Goal: Task Accomplishment & Management: Complete application form

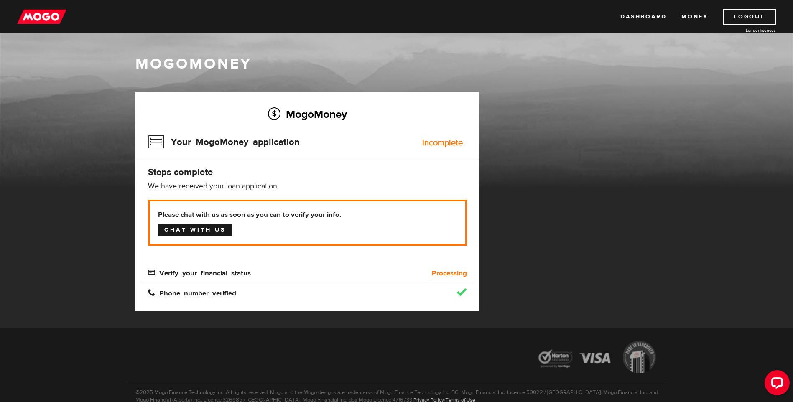
click at [185, 232] on link "Chat with us" at bounding box center [195, 230] width 74 height 12
click at [769, 379] on button "Open LiveChat chat widget" at bounding box center [776, 382] width 25 height 25
click at [158, 270] on span "Verify your financial status" at bounding box center [199, 272] width 103 height 7
click at [188, 275] on span "Verify your financial status" at bounding box center [199, 272] width 103 height 7
click at [225, 275] on span "Verify your financial status" at bounding box center [199, 272] width 103 height 7
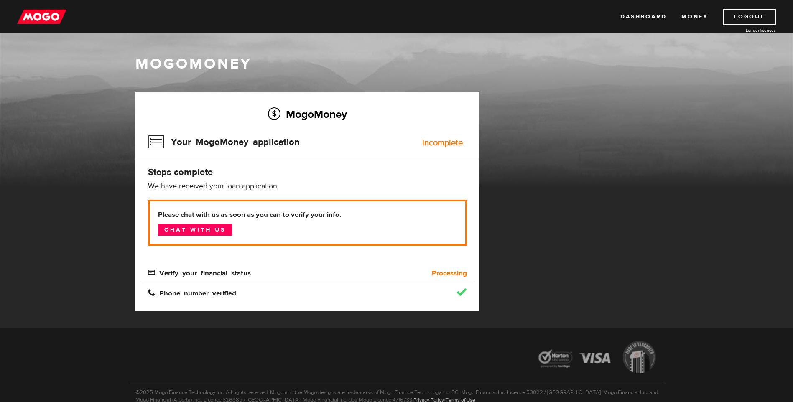
click at [259, 278] on div "Verify your financial status" at bounding box center [266, 273] width 249 height 10
click at [653, 18] on link "Dashboard" at bounding box center [643, 17] width 46 height 16
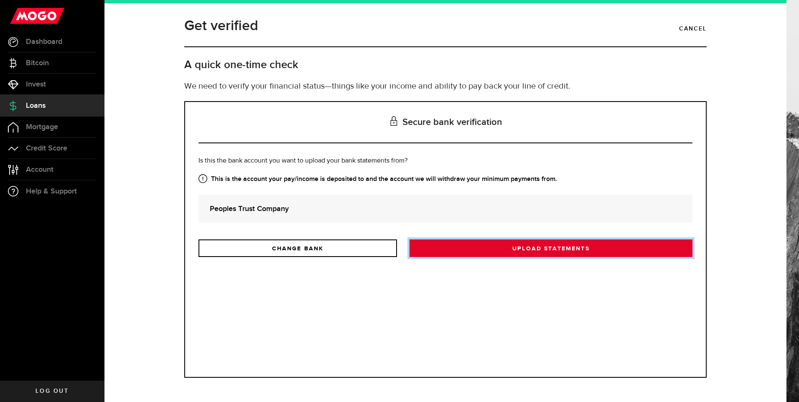
click at [438, 253] on link "Upload statements" at bounding box center [551, 248] width 283 height 18
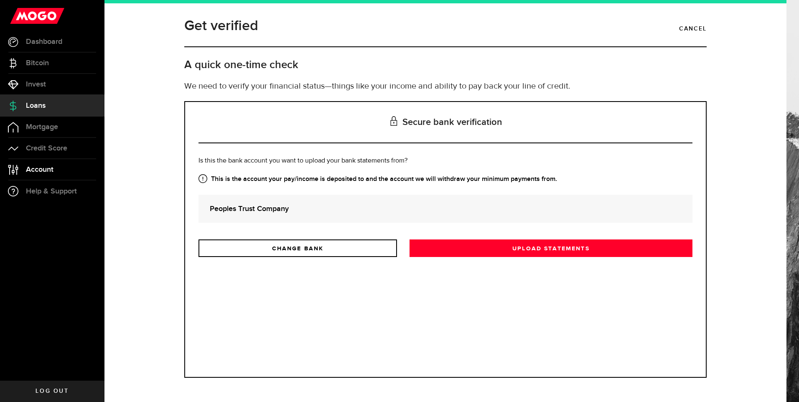
click at [57, 166] on link "Account Compte" at bounding box center [52, 169] width 104 height 21
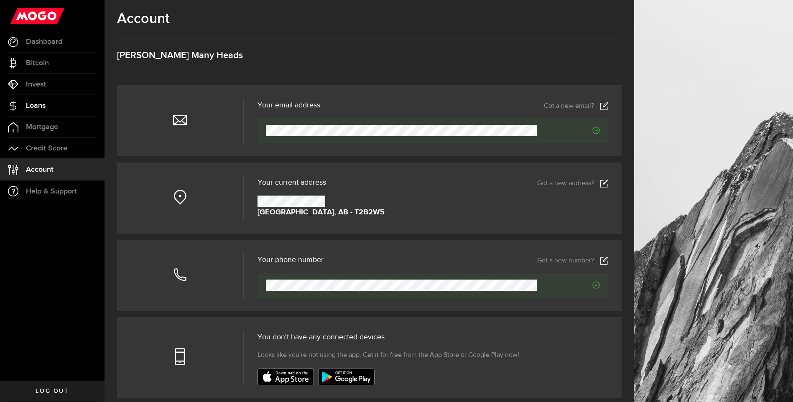
click at [58, 106] on link "Loans" at bounding box center [52, 105] width 104 height 21
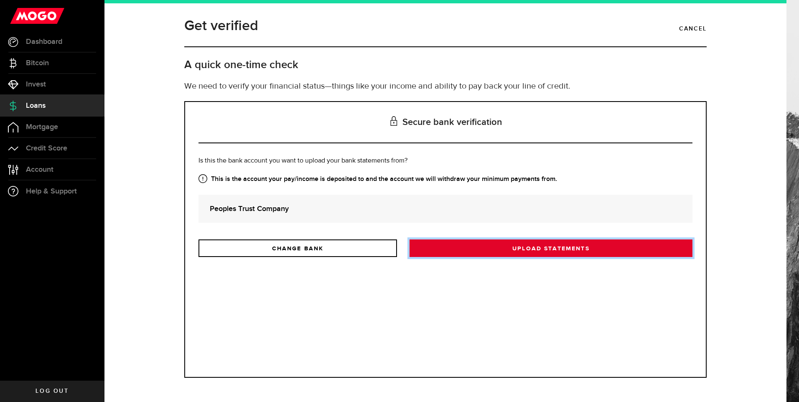
click at [428, 244] on link "Upload statements" at bounding box center [551, 248] width 283 height 18
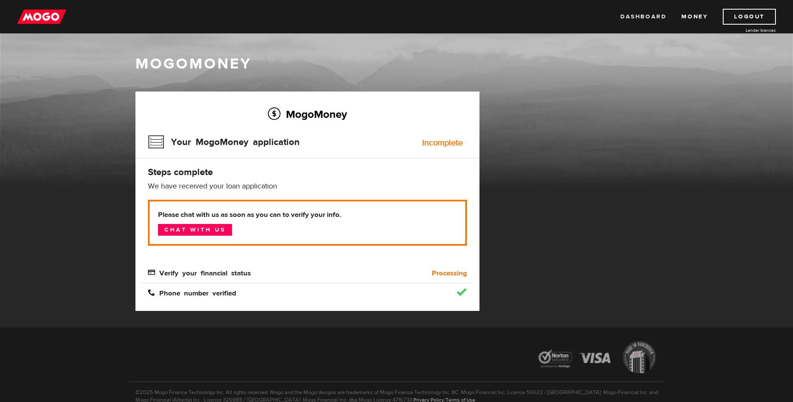
click at [640, 12] on link "Dashboard" at bounding box center [643, 17] width 46 height 16
click at [699, 200] on div "MogoMoney MogoMoney Your MogoMoney application Expired Your MogoMoney credit de…" at bounding box center [396, 180] width 793 height 294
drag, startPoint x: 773, startPoint y: 387, endPoint x: 1531, endPoint y: 753, distance: 841.7
click at [773, 387] on div "Open LiveChat chat widget" at bounding box center [777, 382] width 14 height 14
click at [778, 383] on icon "Open LiveChat chat widget" at bounding box center [777, 382] width 8 height 5
